Goal: Transaction & Acquisition: Purchase product/service

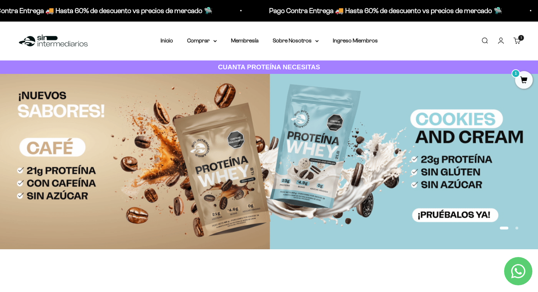
click at [500, 41] on link "Iniciar sesión" at bounding box center [501, 41] width 8 height 8
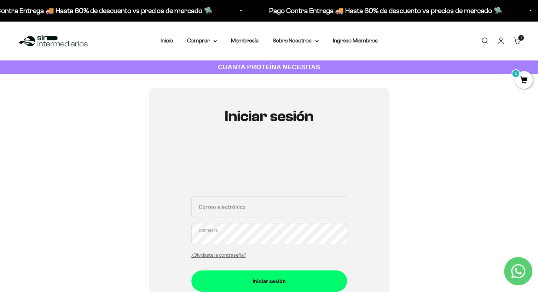
click at [266, 211] on input "Correo electrónico" at bounding box center [270, 206] width 156 height 21
type input "camiloru@gmail.com"
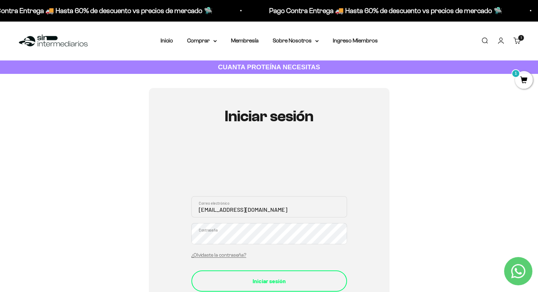
click at [310, 278] on div "Iniciar sesión" at bounding box center [269, 281] width 127 height 9
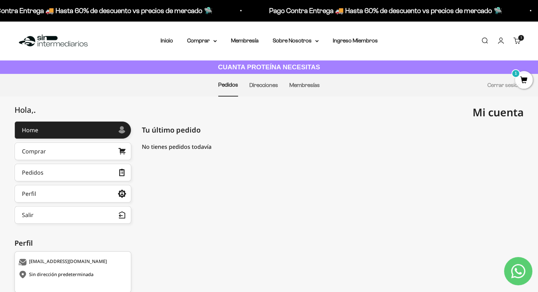
click at [525, 78] on span "1" at bounding box center [524, 80] width 18 height 18
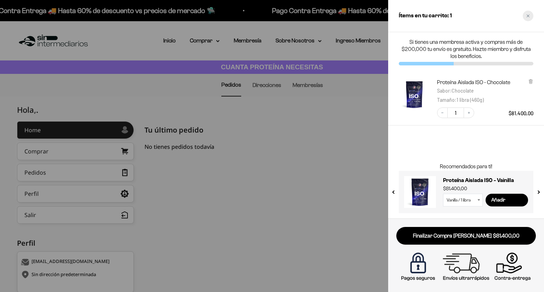
click at [524, 18] on div "Close cart" at bounding box center [528, 16] width 11 height 11
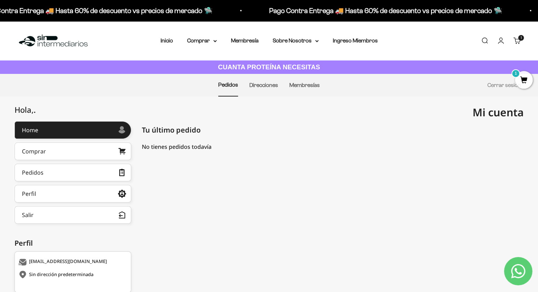
click at [489, 38] on link "Buscar" at bounding box center [485, 41] width 8 height 8
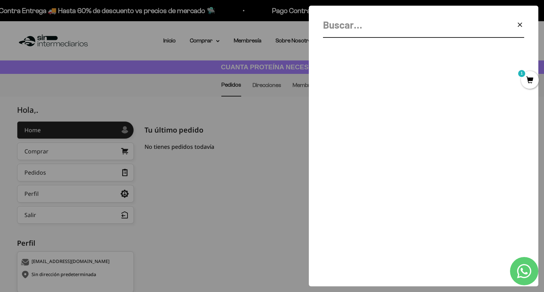
type input "g"
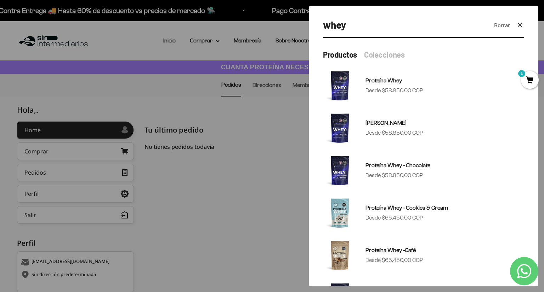
type input "whey"
click at [403, 173] on sale-price "Precio de oferta Desde $58.850,00 COP" at bounding box center [394, 175] width 58 height 9
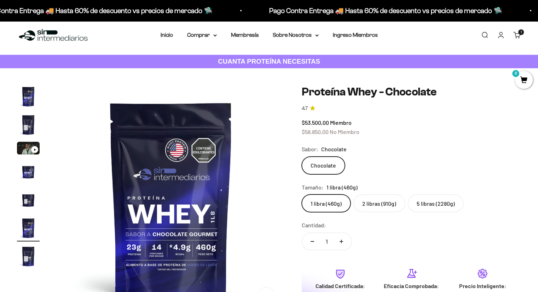
scroll to position [0, 1185]
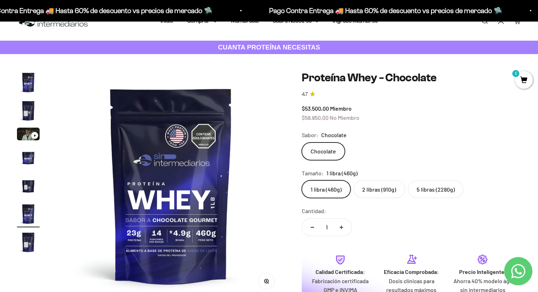
click at [426, 186] on label "5 libras (2280g)" at bounding box center [436, 190] width 56 height 18
click at [302, 181] on input "5 libras (2280g)" at bounding box center [302, 180] width 0 height 0
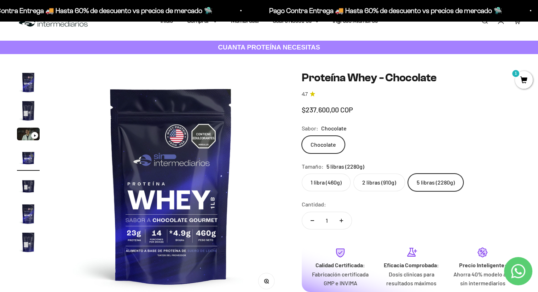
scroll to position [0, 711]
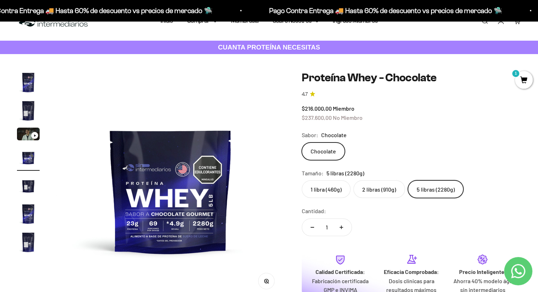
click at [372, 196] on label "2 libras (910g)" at bounding box center [380, 190] width 52 height 18
click at [302, 181] on input "2 libras (910g)" at bounding box center [302, 180] width 0 height 0
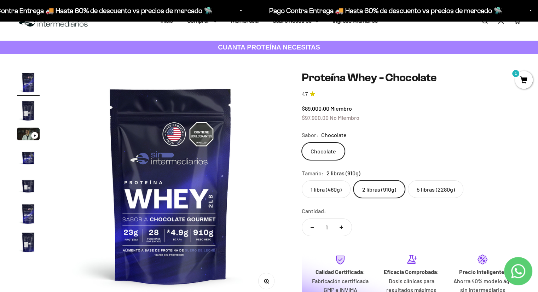
click at [507, 165] on variant-picker "Sabor: Chocolate Chocolate Tamaño: 2 libras (910g) 1 libra (460g) 2 libras (910…" at bounding box center [411, 165] width 219 height 68
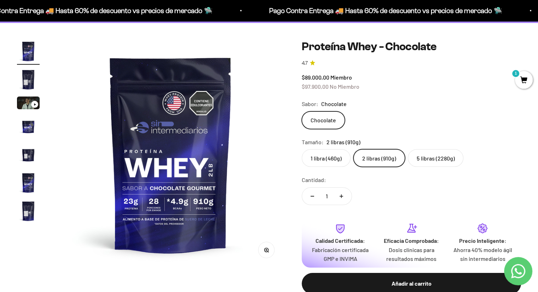
scroll to position [62, 0]
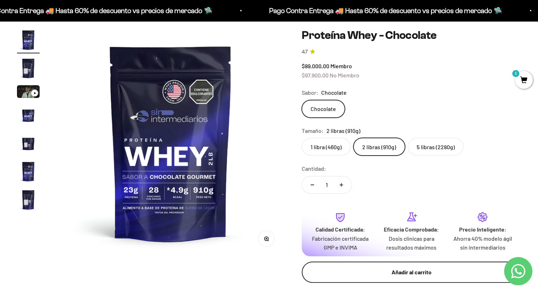
click at [383, 279] on button "Añadir al carrito" at bounding box center [411, 272] width 219 height 21
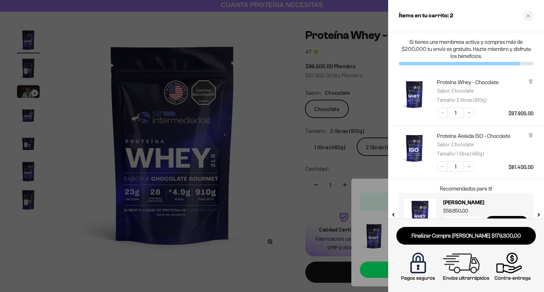
click at [291, 207] on div at bounding box center [272, 146] width 544 height 292
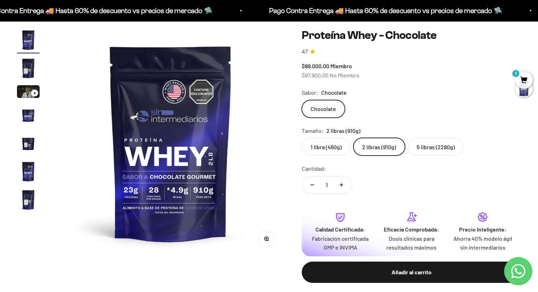
click at [518, 81] on span "2" at bounding box center [524, 80] width 18 height 18
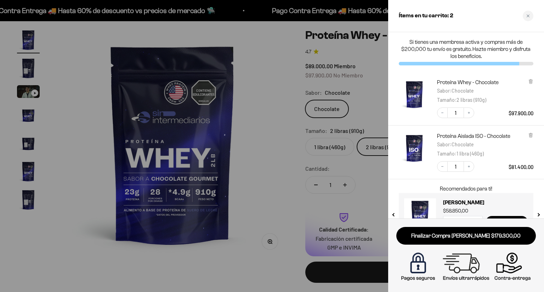
click at [291, 158] on div at bounding box center [272, 146] width 544 height 292
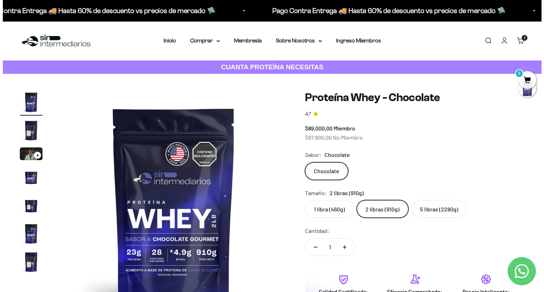
scroll to position [0, 0]
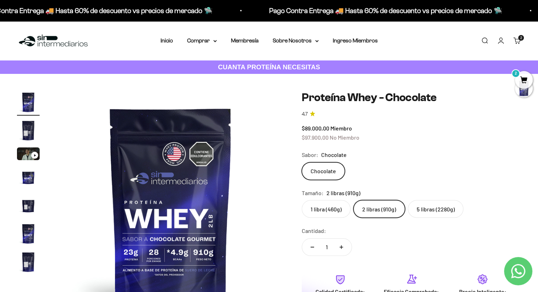
click at [483, 44] on link "Buscar" at bounding box center [485, 41] width 8 height 8
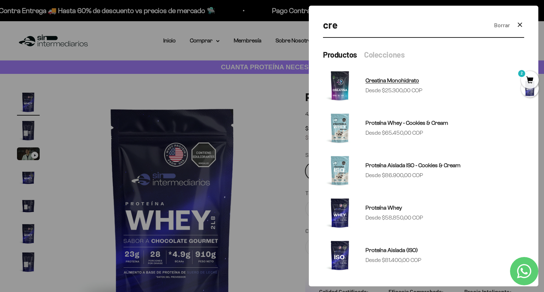
type input "cre"
click at [402, 87] on sale-price "Precio de oferta Desde $25.300,00 COP" at bounding box center [393, 90] width 57 height 9
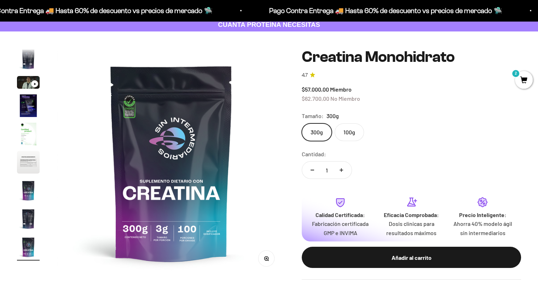
scroll to position [0, 1895]
click at [355, 130] on label "100g" at bounding box center [349, 133] width 29 height 18
click at [302, 124] on input "100g" at bounding box center [302, 123] width 0 height 0
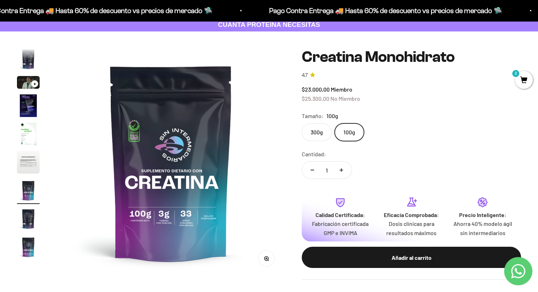
click at [317, 133] on label "300g" at bounding box center [317, 133] width 30 height 18
click at [302, 124] on input "300g" at bounding box center [302, 123] width 0 height 0
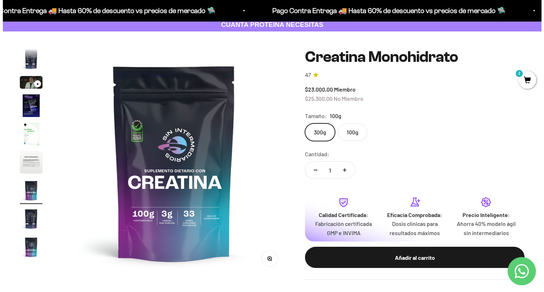
scroll to position [0, 1895]
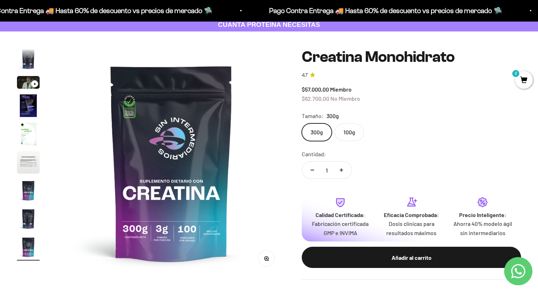
click at [346, 173] on button "Aumentar cantidad" at bounding box center [341, 170] width 21 height 17
type input "2"
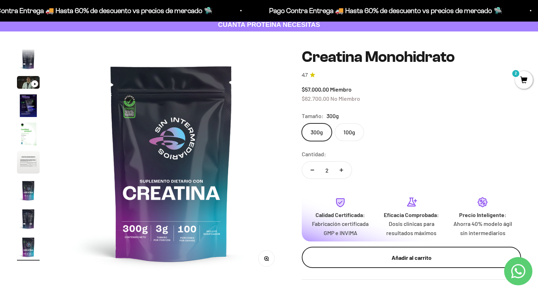
click at [373, 256] on div "Añadir al carrito" at bounding box center [411, 257] width 191 height 9
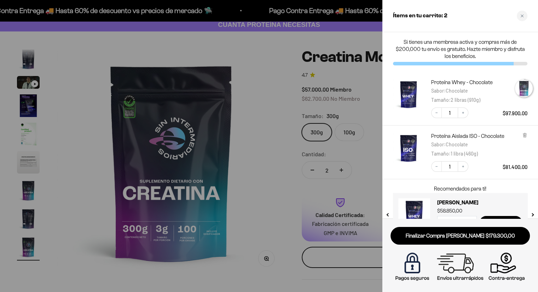
scroll to position [0, 1919]
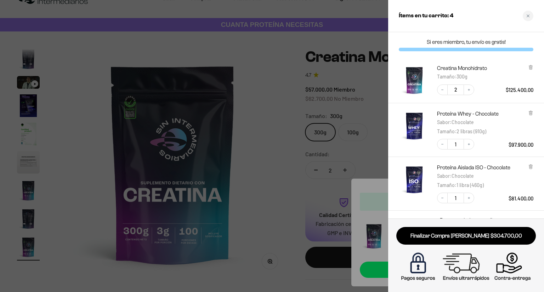
click at [275, 86] on div at bounding box center [272, 146] width 544 height 292
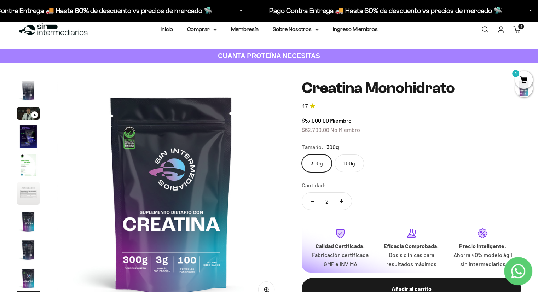
scroll to position [0, 0]
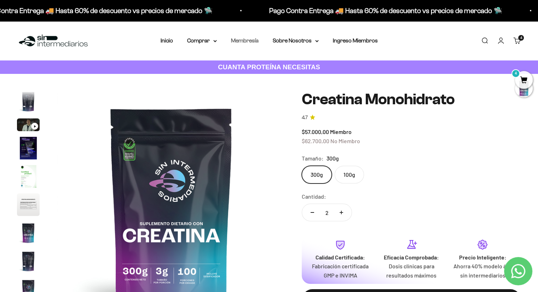
click at [249, 39] on link "Membresía" at bounding box center [245, 41] width 28 height 6
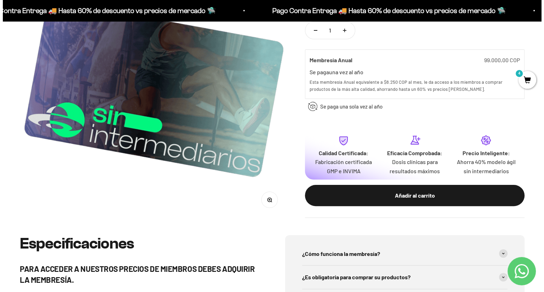
scroll to position [142, 0]
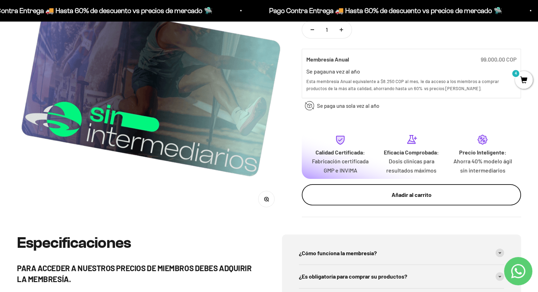
click at [383, 194] on div "Añadir al carrito" at bounding box center [411, 195] width 191 height 9
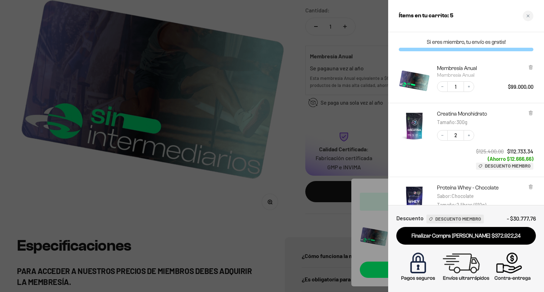
click at [454, 173] on div "Creatina Monohidrato Tamaño : 300g Decrease quantity 2 Increase quantity $125.4…" at bounding box center [466, 140] width 156 height 74
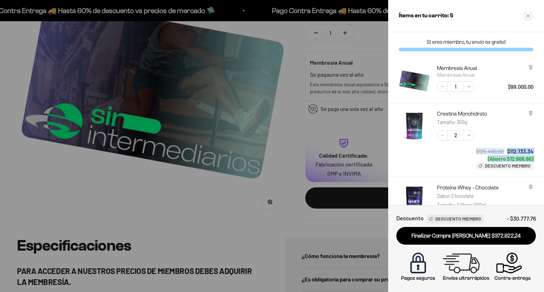
drag, startPoint x: 456, startPoint y: 169, endPoint x: 454, endPoint y: 143, distance: 26.0
click at [454, 143] on div "Decrease quantity 2 Increase quantity $125.400,00 $112.733,34 (Ahorro $12.666,6…" at bounding box center [481, 146] width 103 height 47
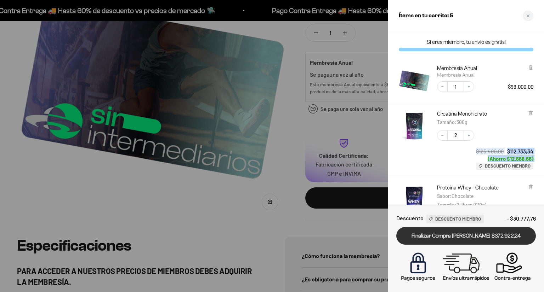
click at [456, 233] on link "Finalizar Compra [PERSON_NAME] $372.922,24" at bounding box center [465, 236] width 139 height 18
